Goal: Task Accomplishment & Management: Manage account settings

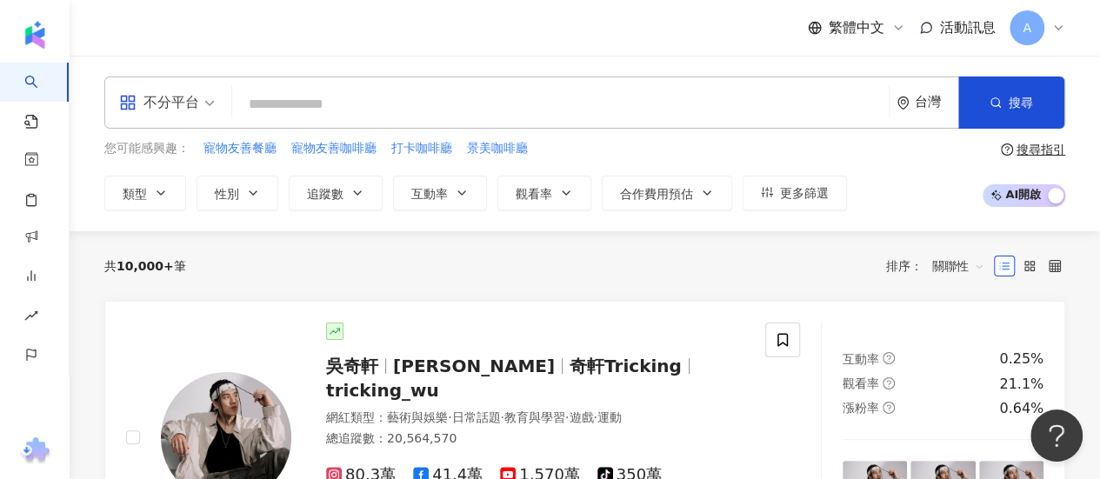
click at [1035, 23] on span "A" at bounding box center [1026, 27] width 35 height 35
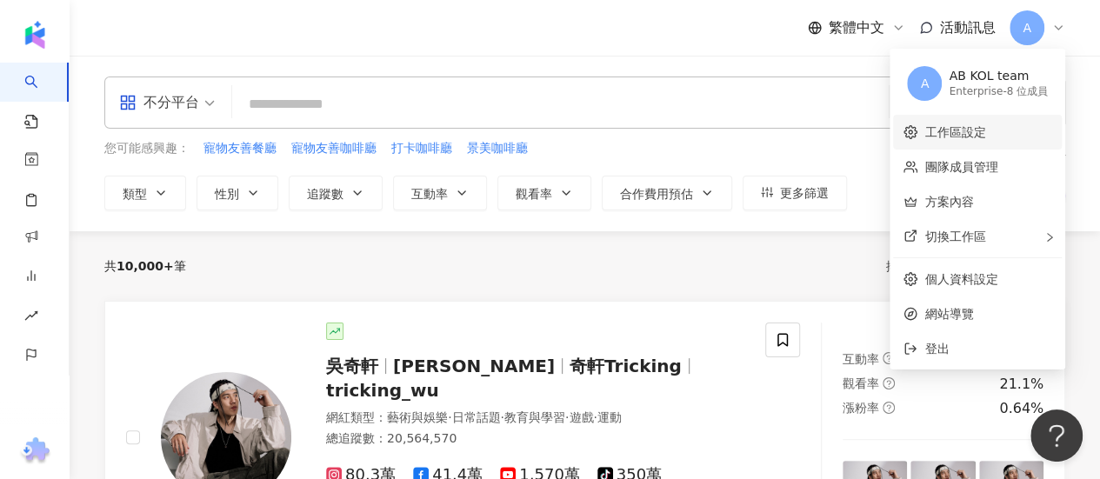
click at [959, 135] on link "工作區設定" at bounding box center [954, 132] width 61 height 14
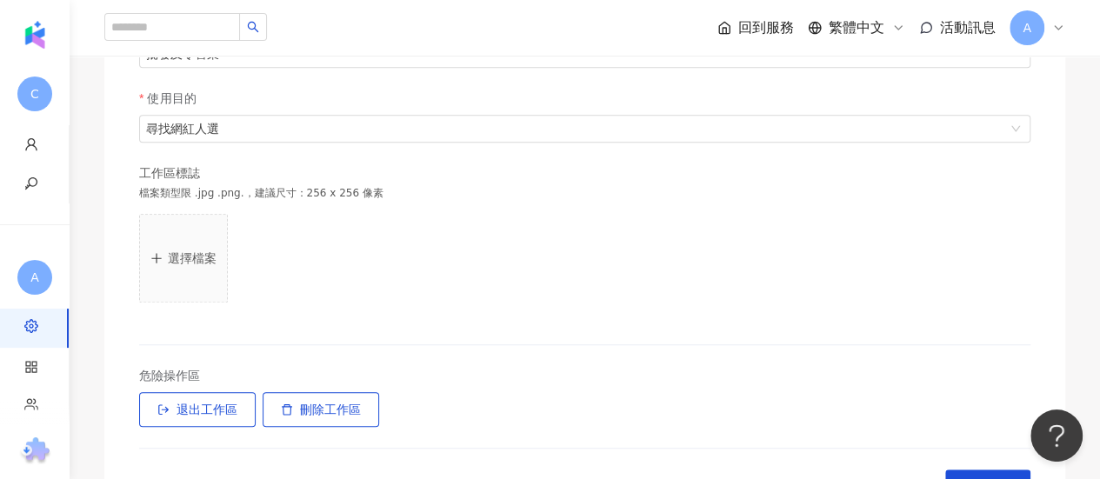
scroll to position [389, 0]
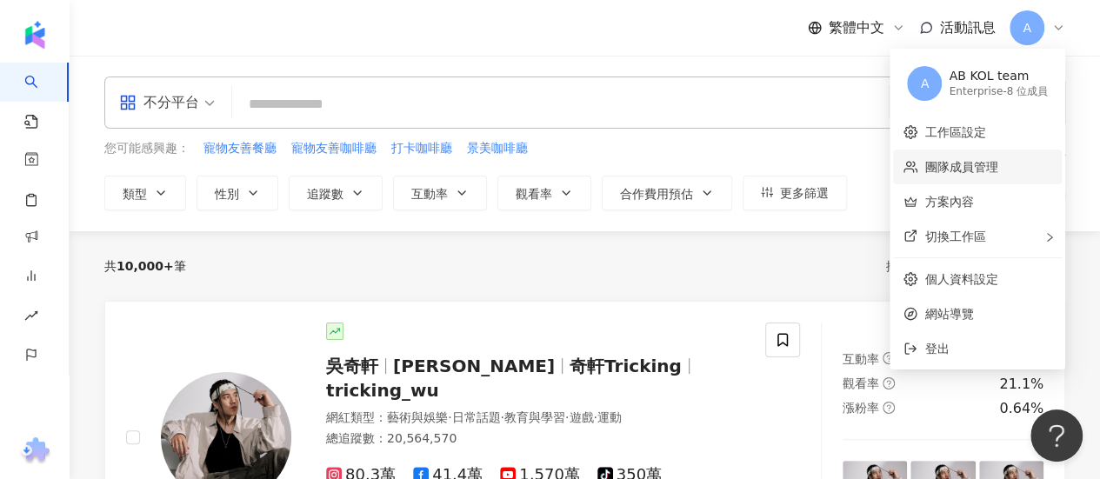
click at [968, 169] on link "團隊成員管理" at bounding box center [960, 167] width 73 height 14
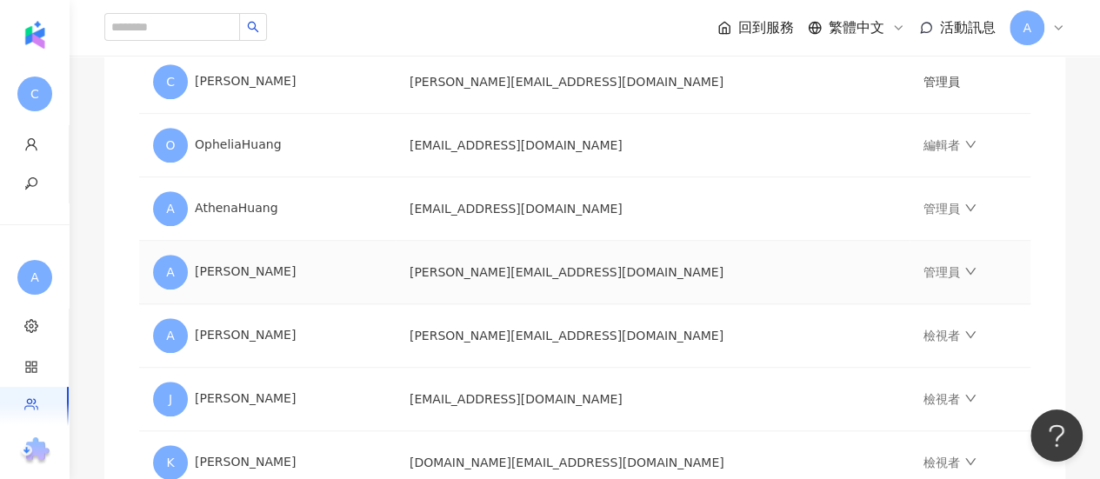
scroll to position [435, 0]
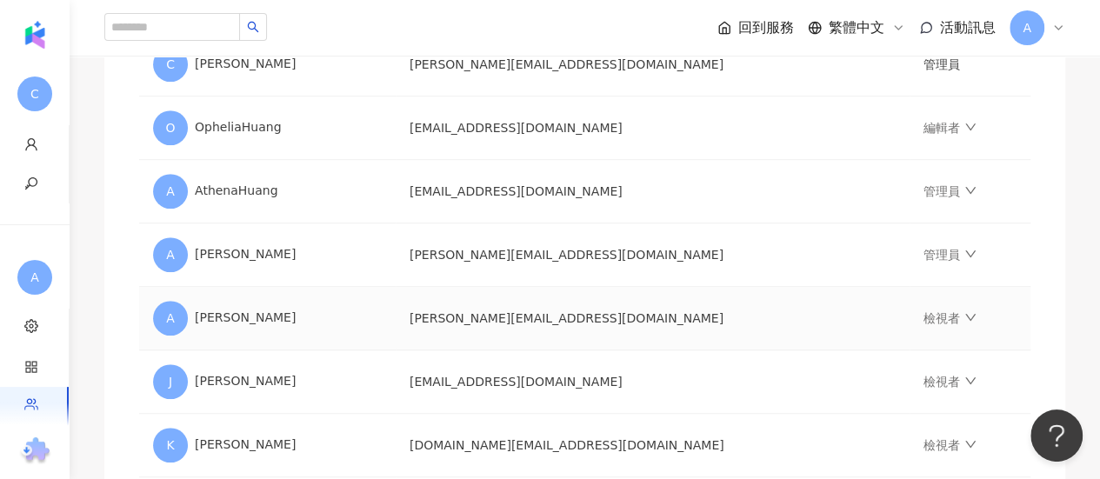
click at [964, 320] on icon "down" at bounding box center [970, 317] width 12 height 12
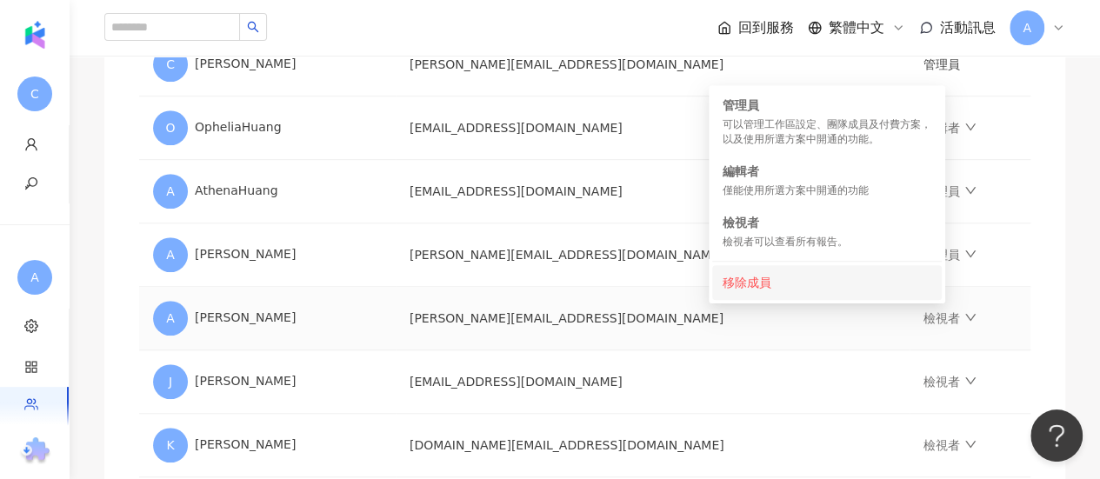
click at [802, 281] on div "移除成員" at bounding box center [826, 282] width 209 height 19
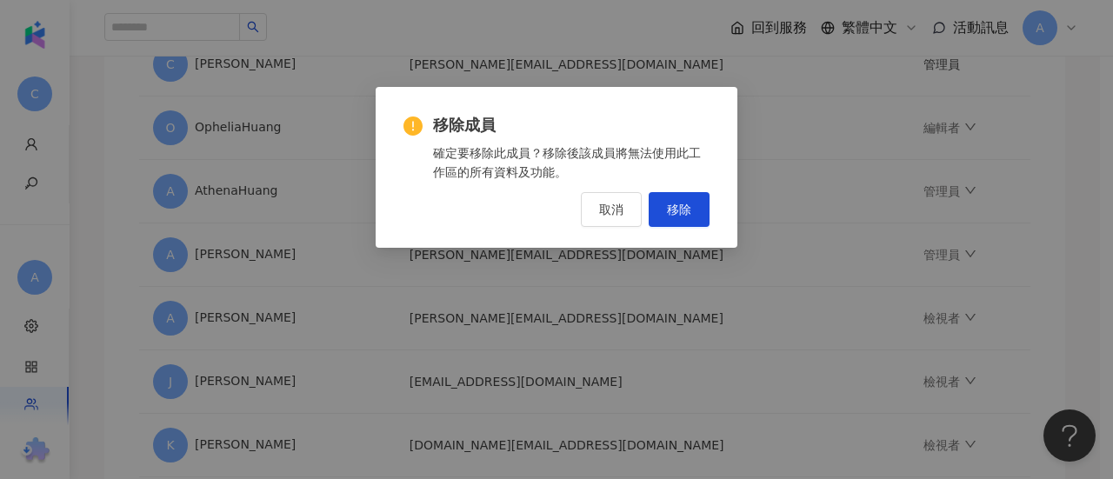
click at [685, 211] on span "移除" at bounding box center [679, 210] width 24 height 14
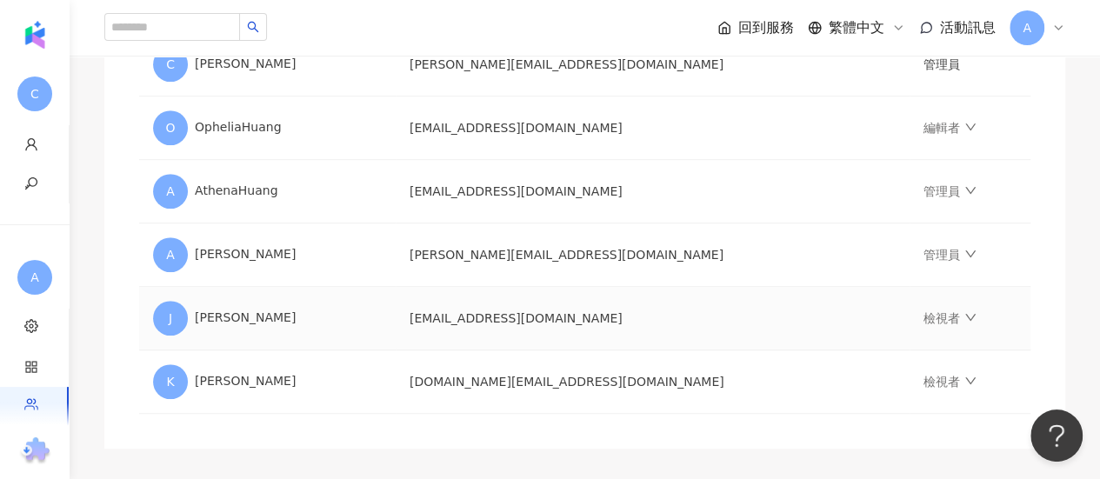
click at [964, 317] on icon "down" at bounding box center [970, 317] width 12 height 12
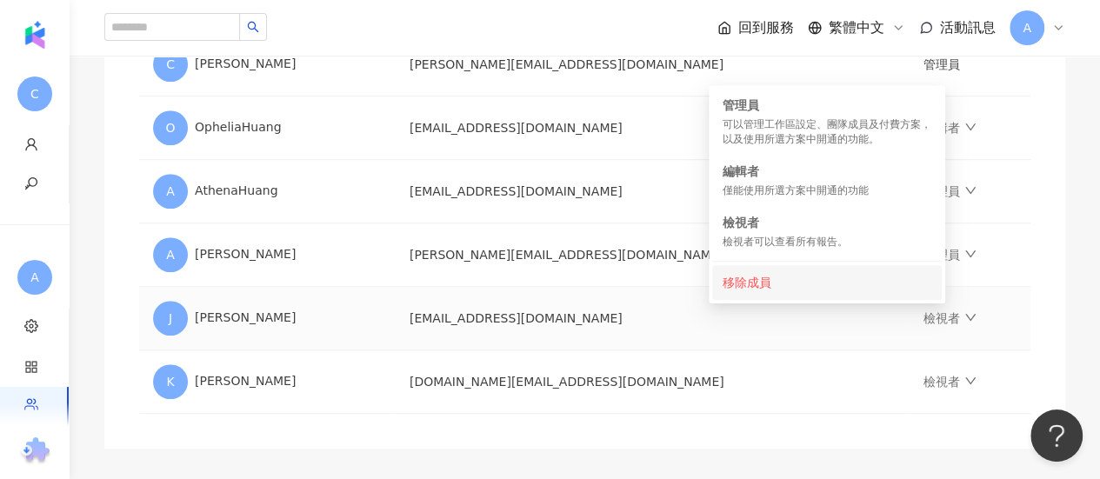
click at [768, 281] on div "移除成員" at bounding box center [826, 282] width 209 height 19
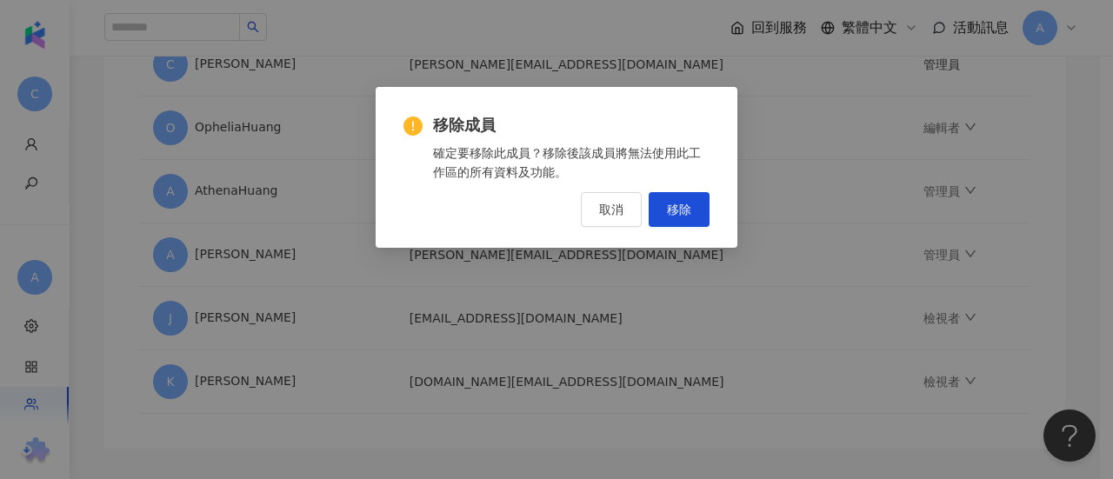
click at [685, 215] on span "移除" at bounding box center [679, 210] width 24 height 14
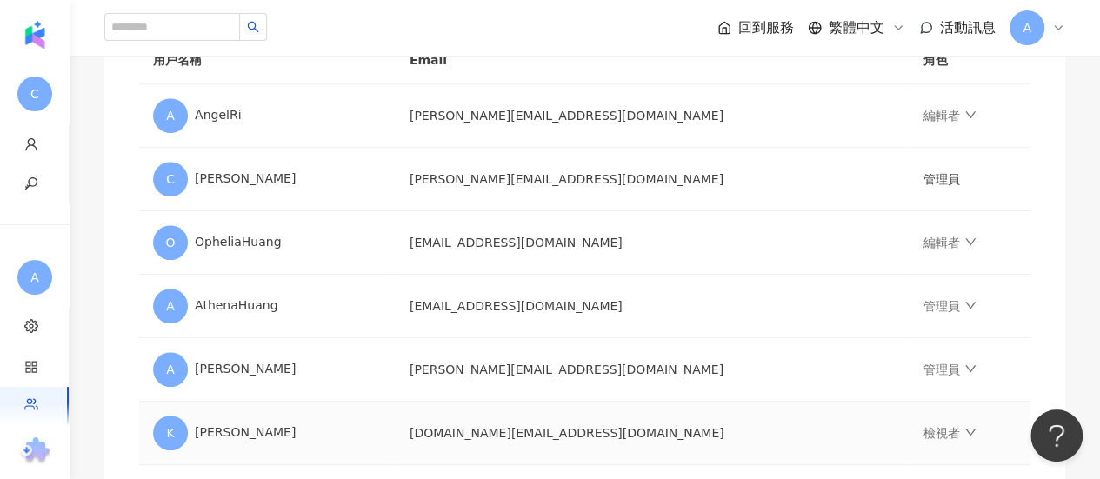
scroll to position [348, 0]
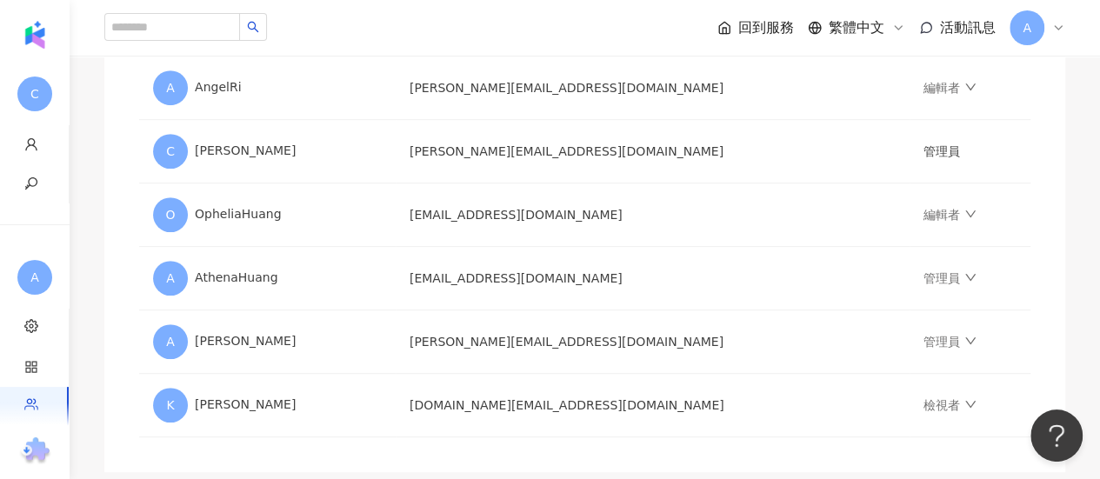
click at [1050, 232] on div "邀請團隊成員加入 團隊成員人數上限：10 ｜ 剩餘額度：4 想獲得更多額度？聯絡我們 請輸入一個或多個電子郵件 管理員 傳送邀請 用戶名稱 Email 角色 …" at bounding box center [584, 143] width 961 height 658
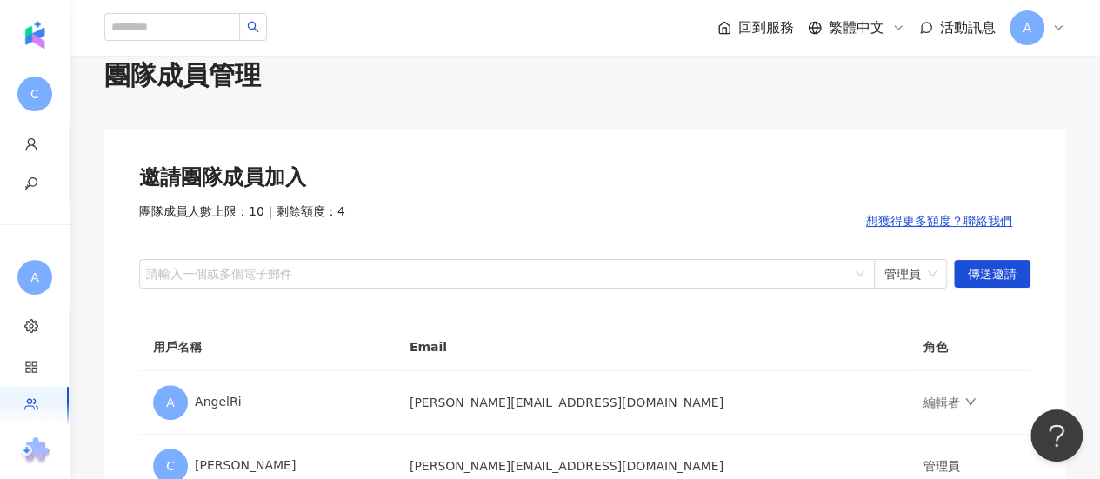
scroll to position [0, 0]
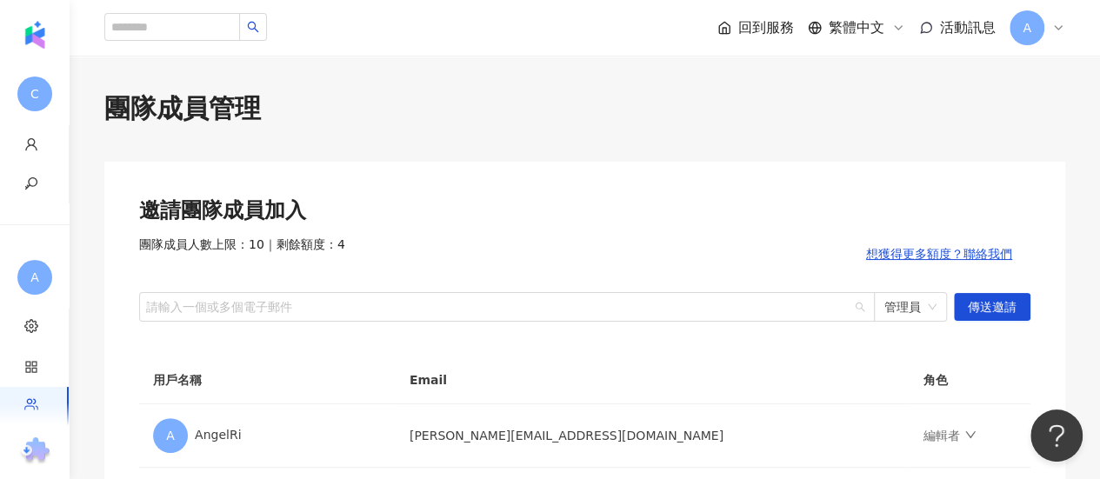
click at [290, 310] on div at bounding box center [498, 306] width 710 height 13
paste input "**********"
click at [902, 312] on span "管理員" at bounding box center [910, 307] width 52 height 28
type input "**********"
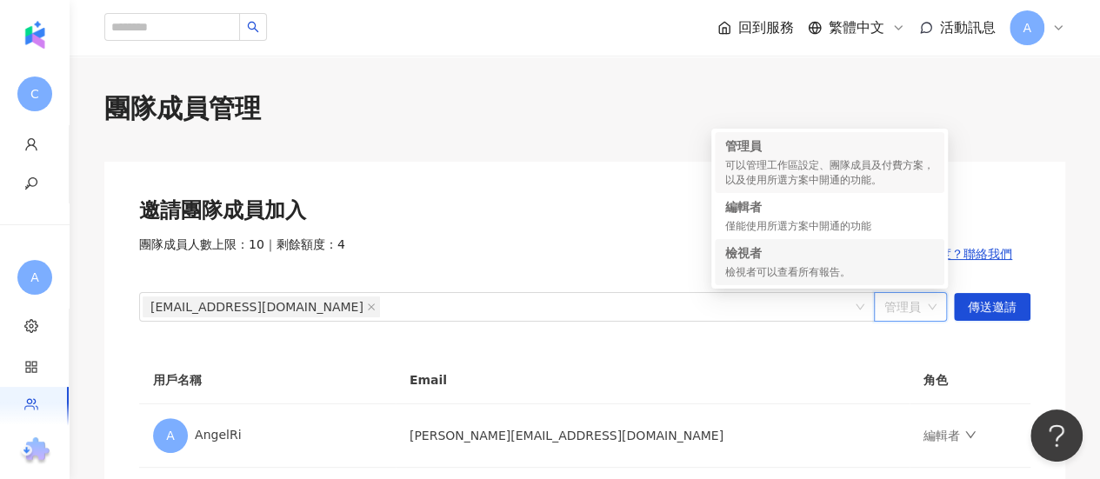
click at [824, 268] on div "檢視者可以查看所有報告。" at bounding box center [829, 272] width 209 height 15
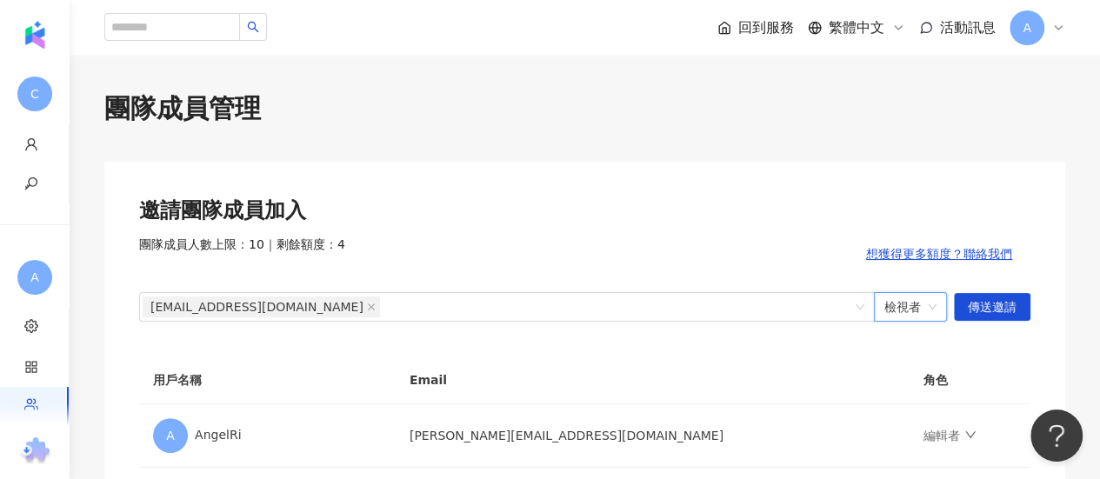
click at [1005, 304] on span "傳送邀請" at bounding box center [992, 308] width 49 height 28
click at [1055, 140] on div "團隊成員管理 邀請團隊成員加入 團隊成員人數上限：10 ｜ 剩餘額度：3 想獲得更多額度？聯絡我們 請輸入一個或多個電子郵件 管理員 傳送邀請 用戶名稱 Em…" at bounding box center [585, 486] width 1030 height 793
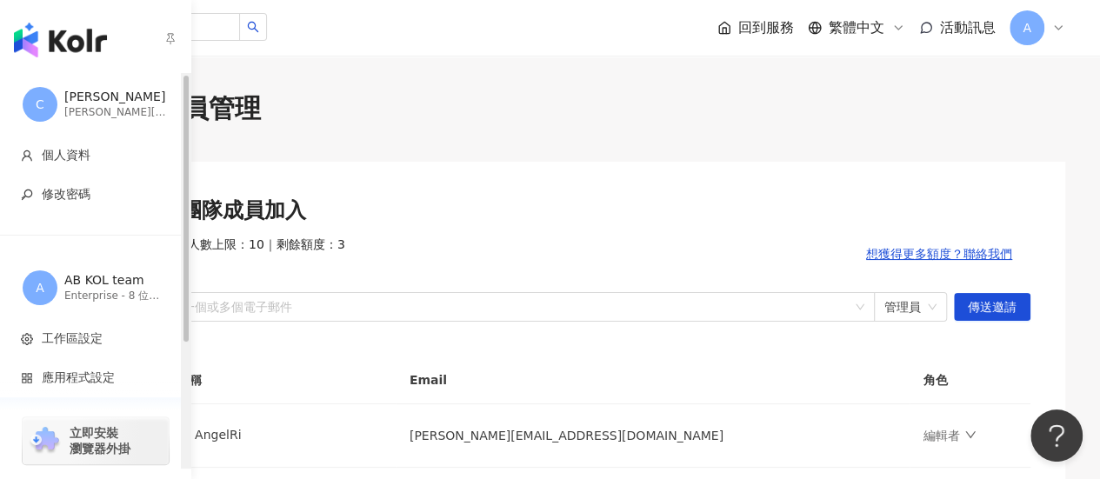
drag, startPoint x: 72, startPoint y: 9, endPoint x: 70, endPoint y: 29, distance: 20.2
click at [72, 11] on div "button" at bounding box center [95, 36] width 191 height 73
click at [70, 37] on img "button" at bounding box center [60, 40] width 93 height 35
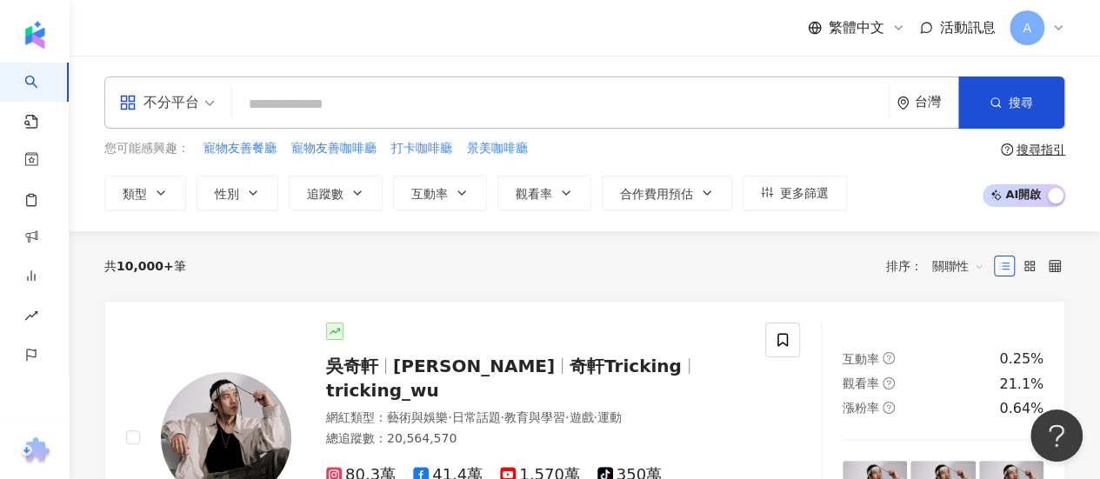
click at [285, 110] on input "search" at bounding box center [560, 104] width 642 height 33
click at [156, 196] on icon "button" at bounding box center [161, 193] width 14 height 14
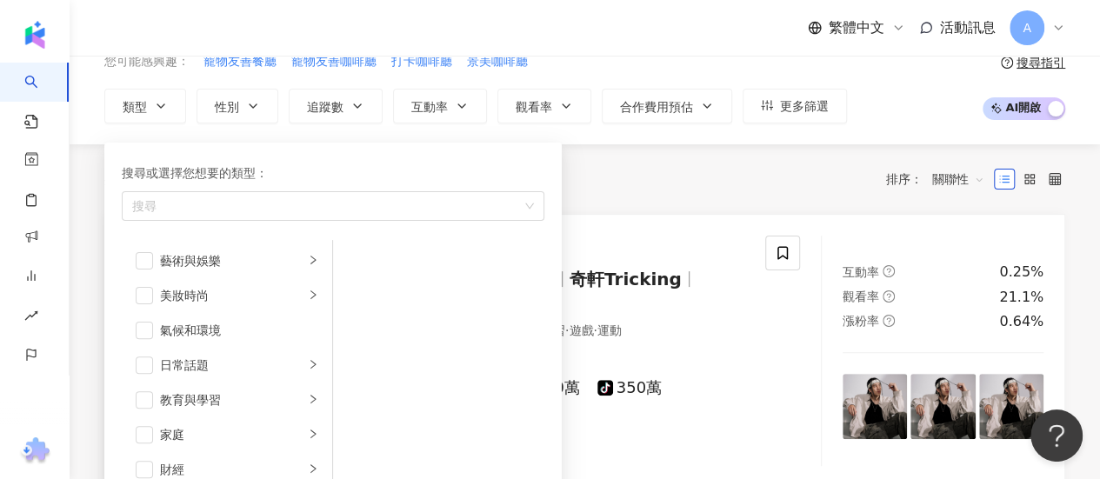
click at [179, 295] on div "美妝時尚" at bounding box center [232, 295] width 144 height 19
click at [213, 105] on button "性別" at bounding box center [237, 106] width 82 height 35
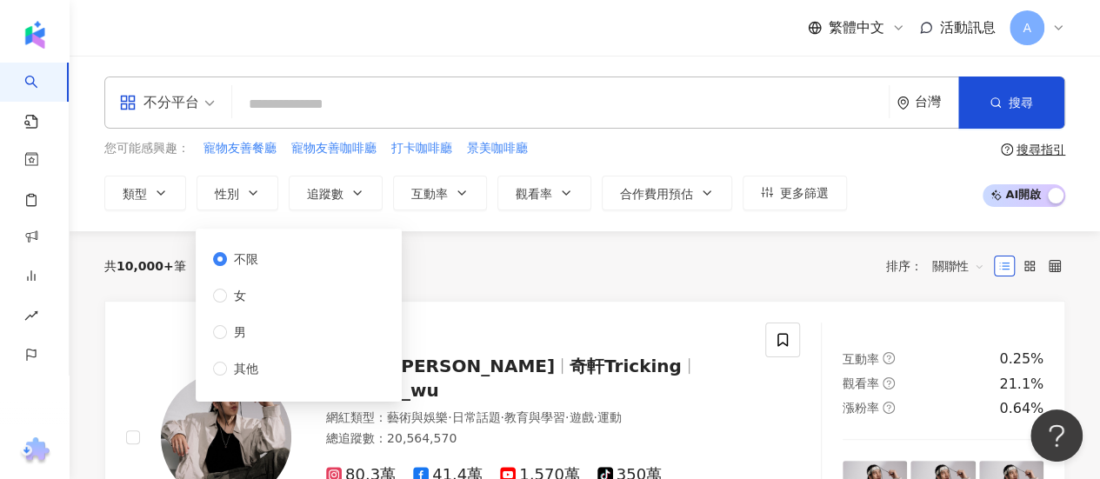
click at [313, 187] on span "追蹤數" at bounding box center [325, 194] width 37 height 14
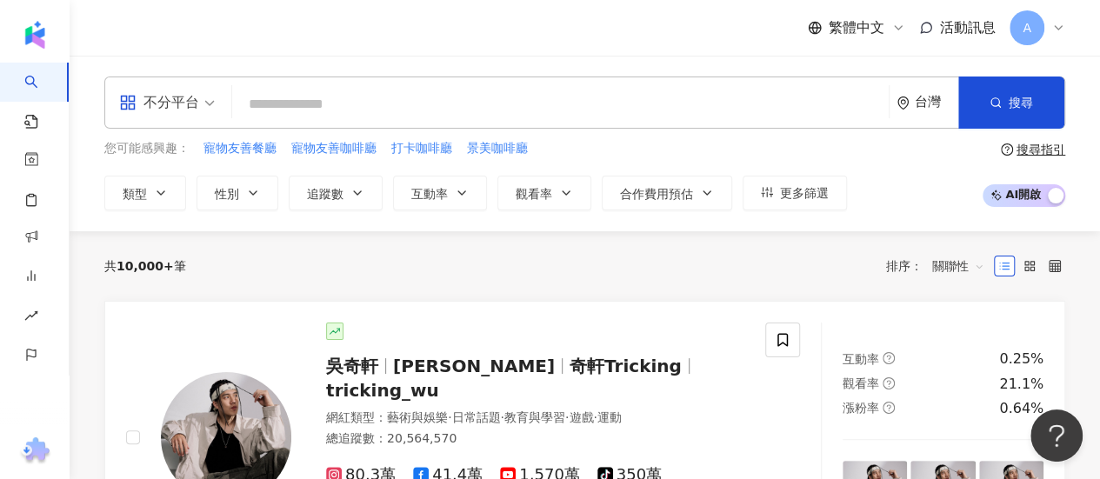
click at [486, 201] on div "類型 性別 追蹤數 互動率 觀看率 合作費用預估 更多篩選 不限 女 男 其他 * - ******* 不限 小型 奈米網紅 (<1萬) 微型網紅 (1萬-3…" at bounding box center [475, 193] width 742 height 35
click at [582, 201] on button "觀看率" at bounding box center [544, 193] width 94 height 35
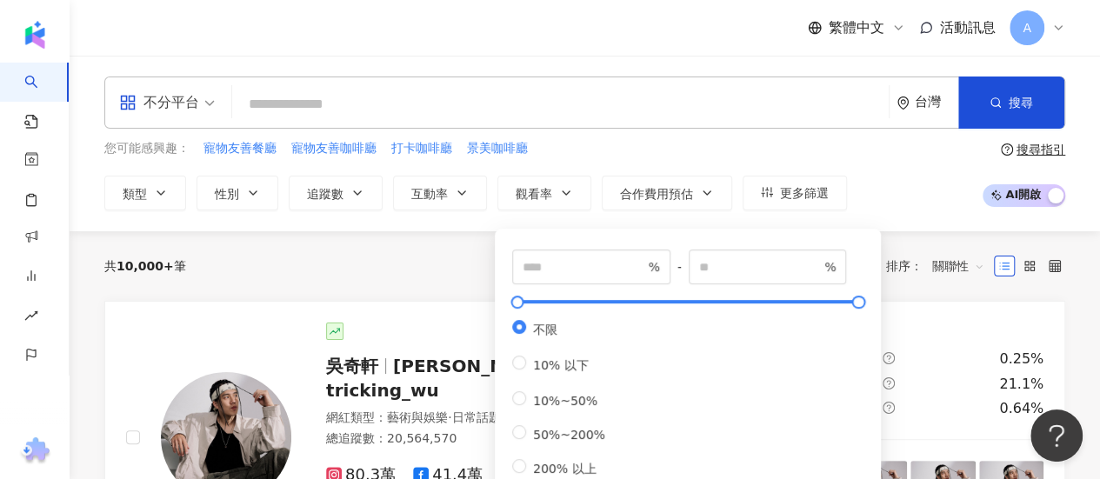
click at [688, 197] on span "合作費用預估" at bounding box center [656, 194] width 73 height 14
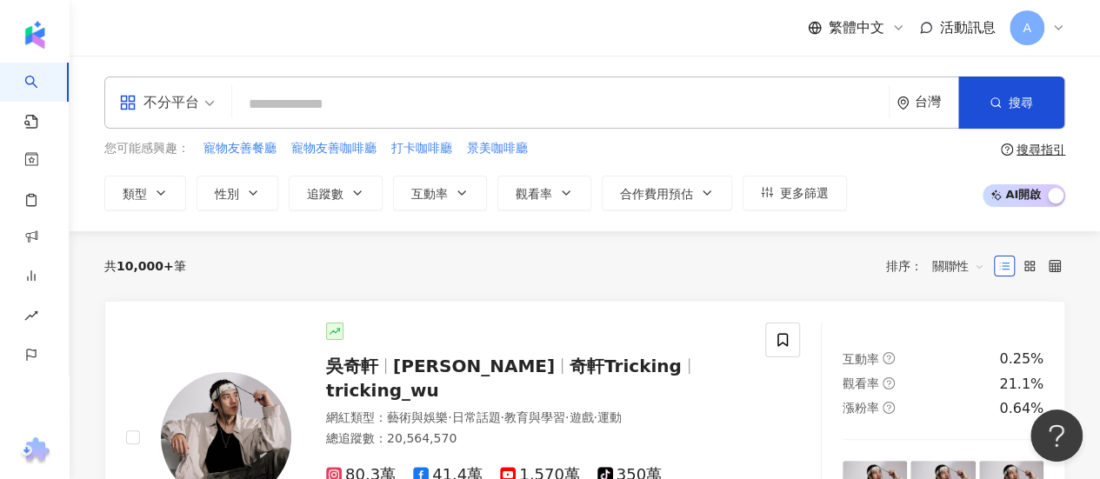
click at [780, 197] on span "更多篩選" at bounding box center [804, 193] width 49 height 14
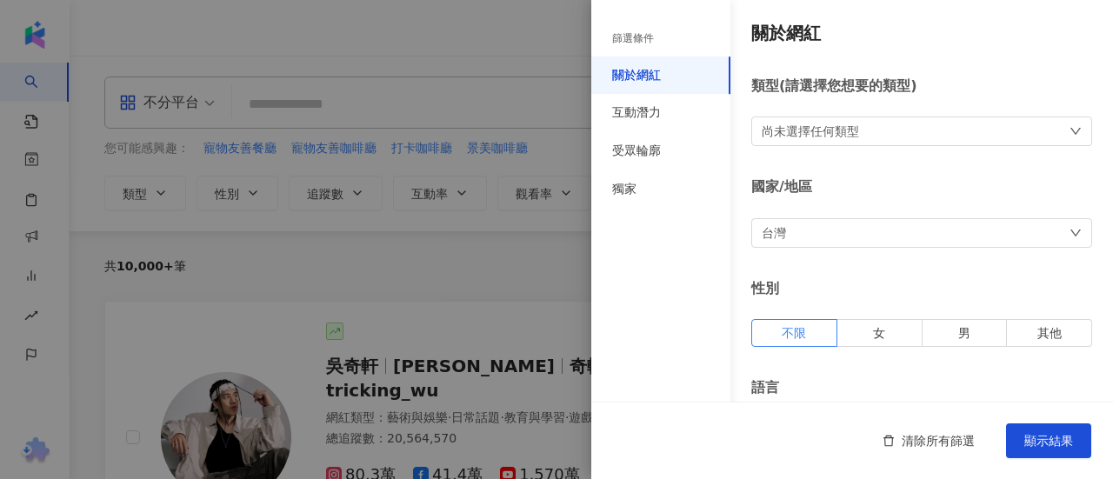
click at [452, 49] on div at bounding box center [556, 239] width 1113 height 479
